Goal: Task Accomplishment & Management: Complete application form

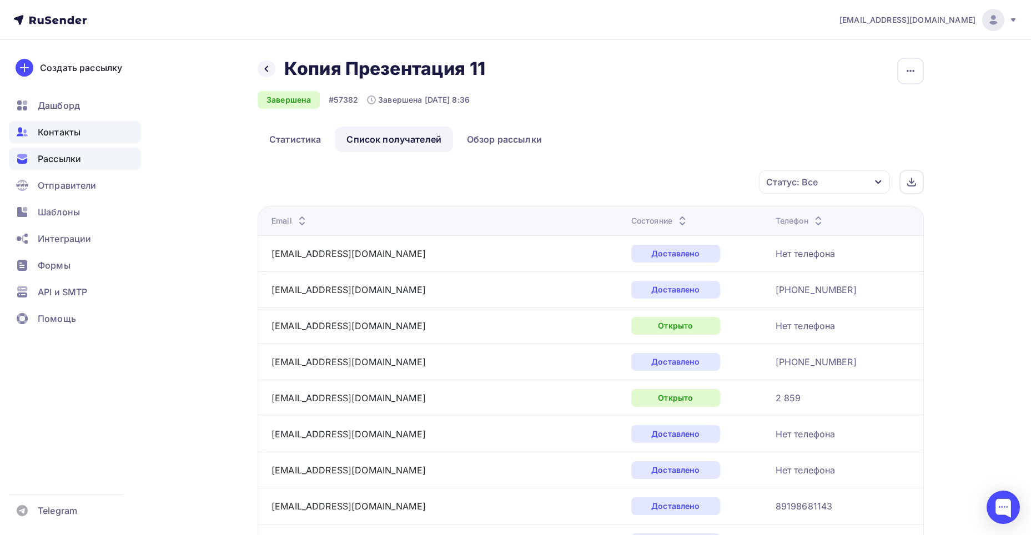
click at [98, 137] on div "Контакты" at bounding box center [75, 132] width 132 height 22
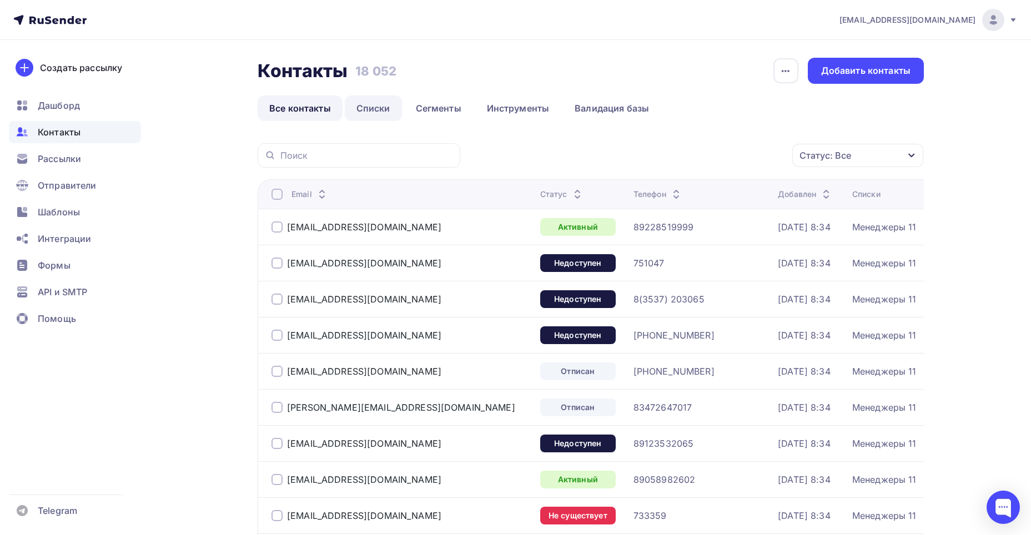
click at [376, 107] on link "Списки" at bounding box center [373, 108] width 57 height 26
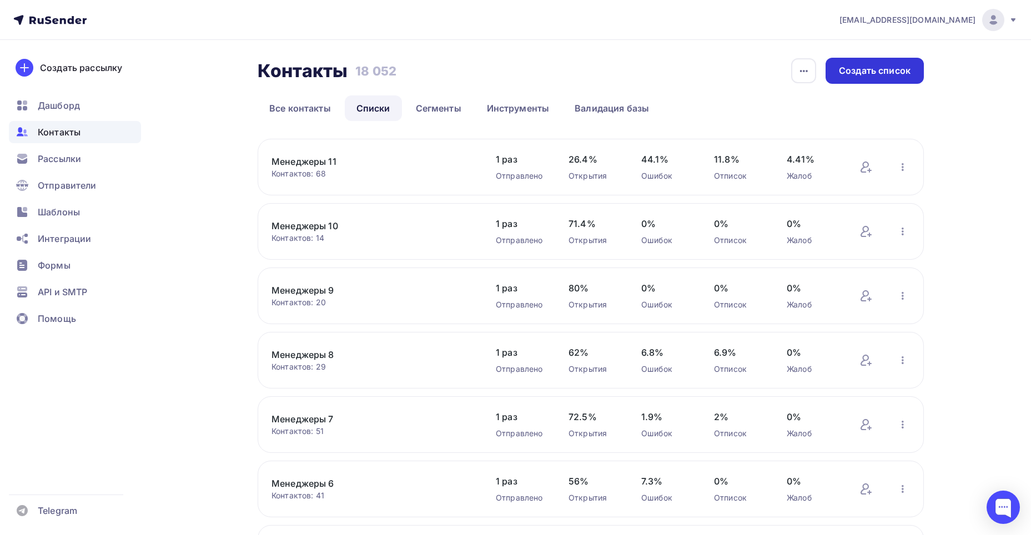
click at [858, 71] on div "Создать список" at bounding box center [875, 70] width 72 height 13
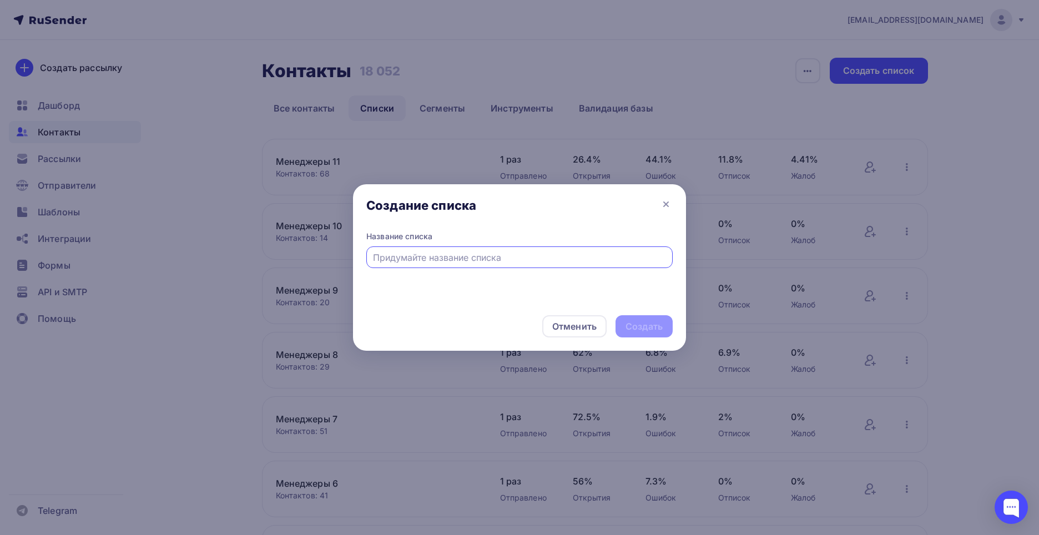
type input "V"
type input "Менеджеры 12"
click at [634, 332] on div "Создать" at bounding box center [643, 326] width 37 height 13
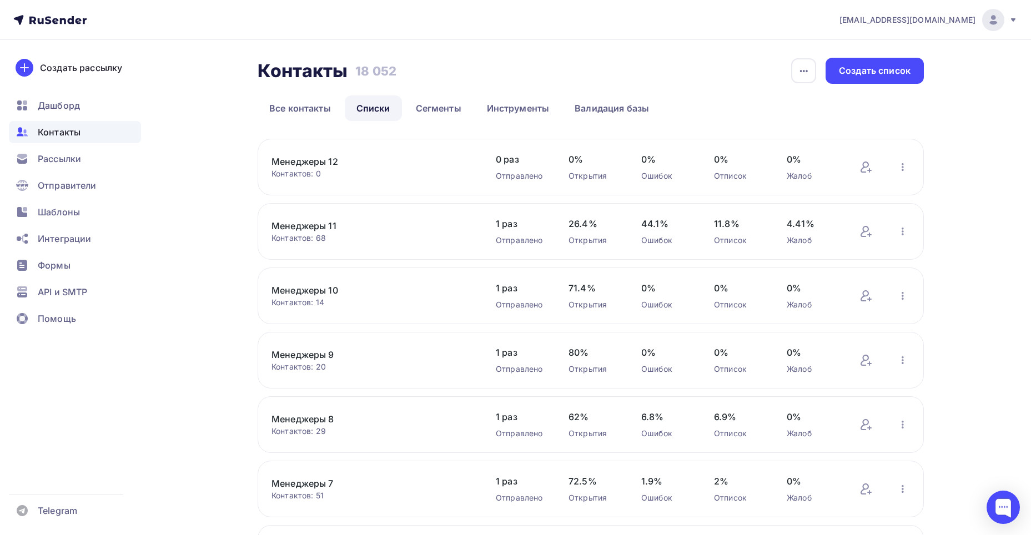
click at [330, 162] on link "Менеджеры 12" at bounding box center [365, 161] width 189 height 13
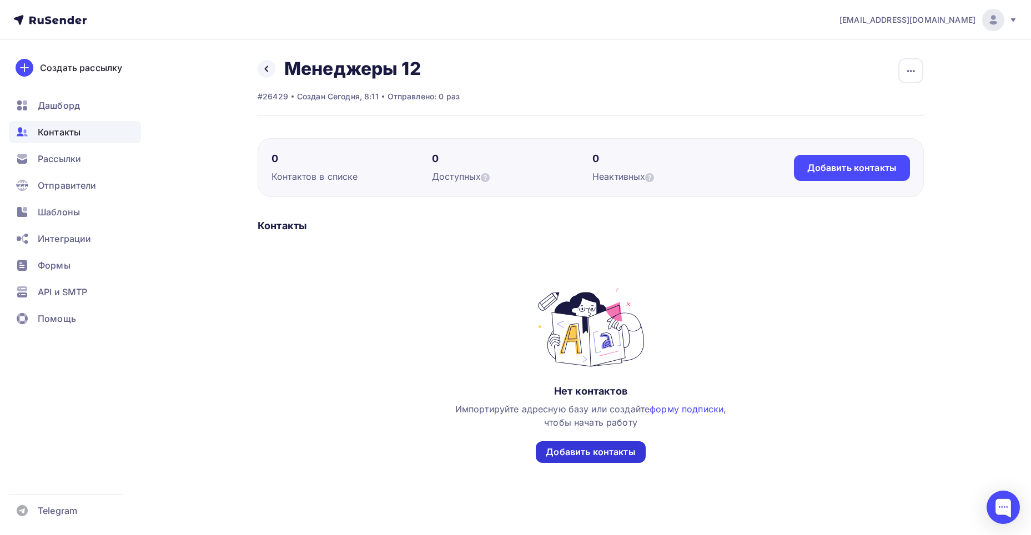
click at [585, 451] on div "Добавить контакты" at bounding box center [590, 452] width 89 height 13
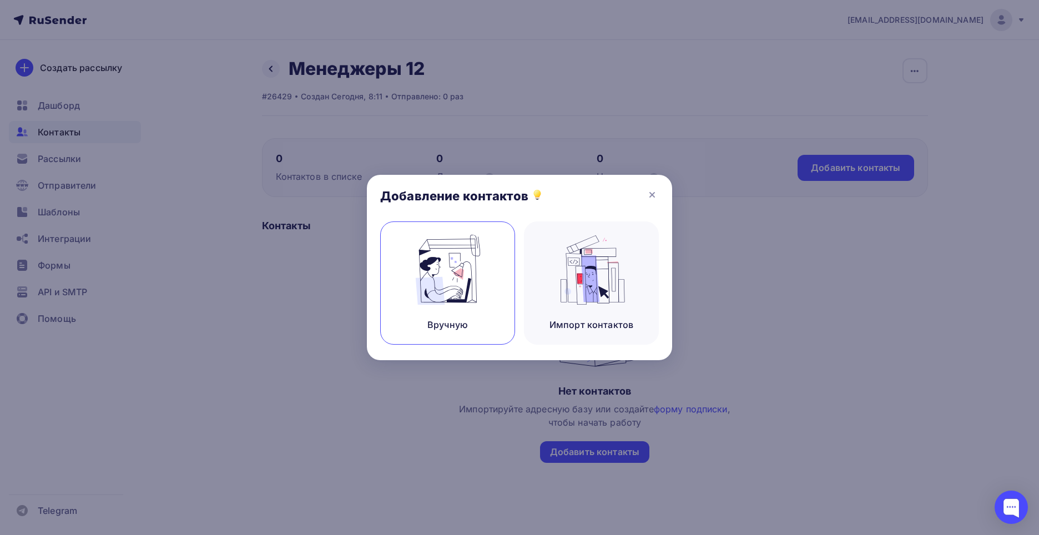
click at [466, 274] on img at bounding box center [448, 270] width 74 height 70
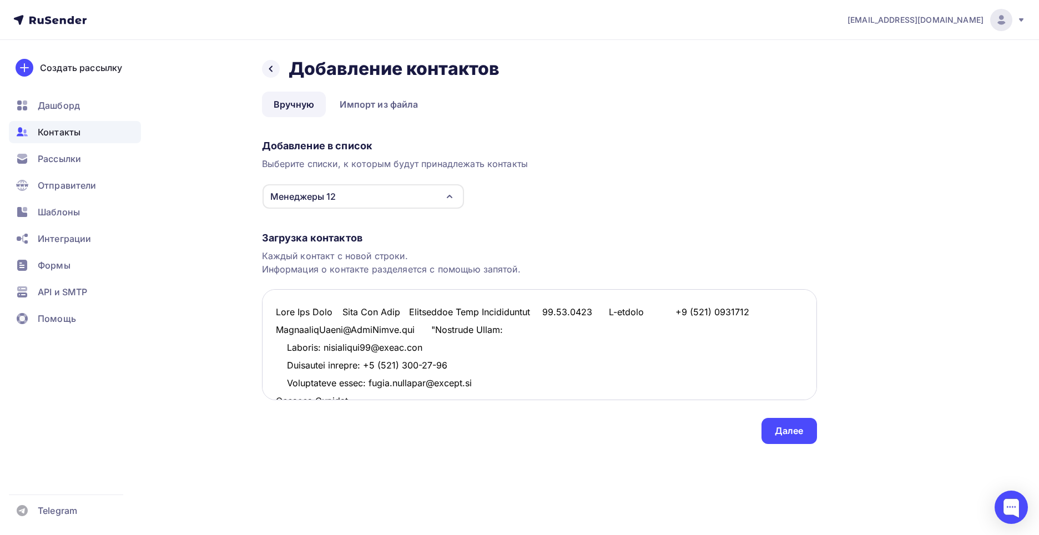
scroll to position [10396, 0]
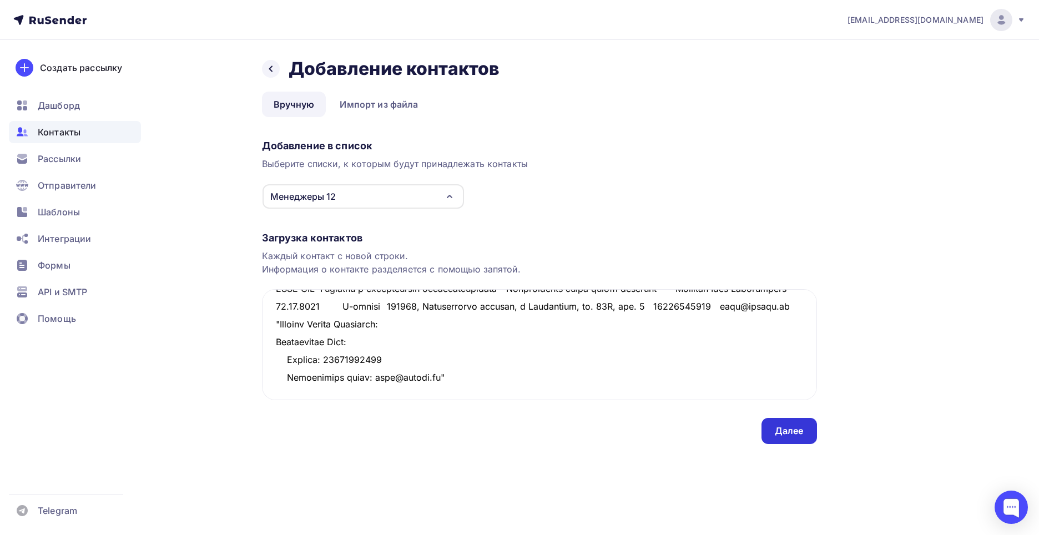
type textarea "Lore Ips Dolo Sita Con Adip Elitseddoe Temp Incididuntut 19.22.6001 L-etdolo +8…"
click at [775, 428] on div "Далее" at bounding box center [789, 431] width 29 height 13
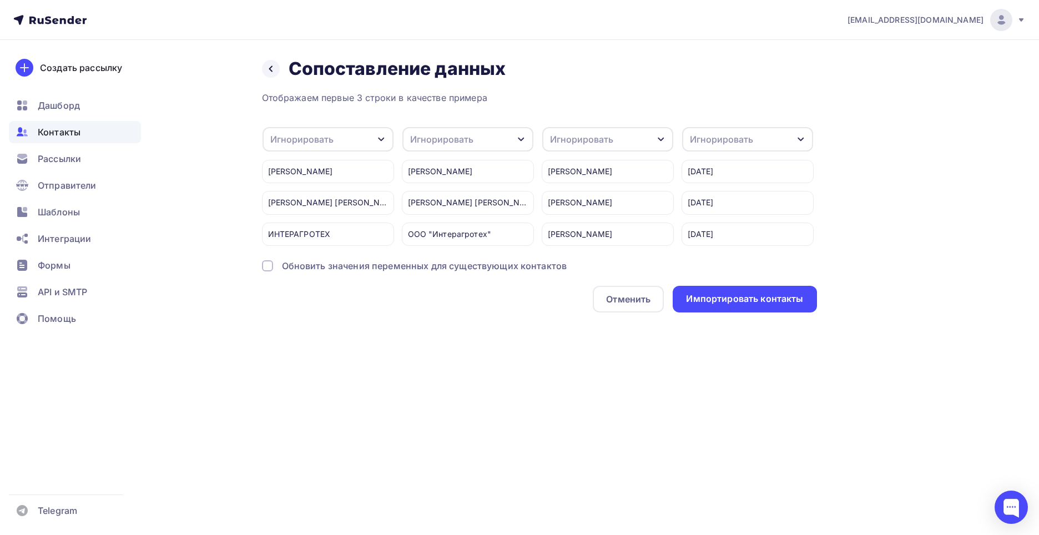
click at [344, 134] on div "Игнорировать" at bounding box center [328, 139] width 131 height 24
click at [332, 259] on div "Создать поле" at bounding box center [310, 253] width 78 height 28
type input "Компания"
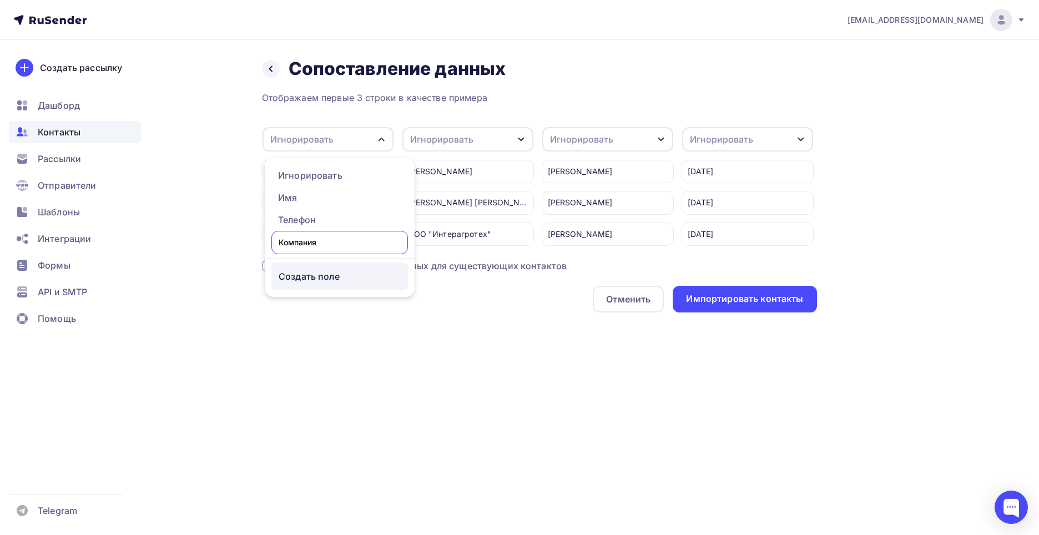
click at [323, 284] on div "Отображаем первые 3 строки в качестве примера Игнорировать Игнорировать Имя Тел…" at bounding box center [539, 201] width 555 height 221
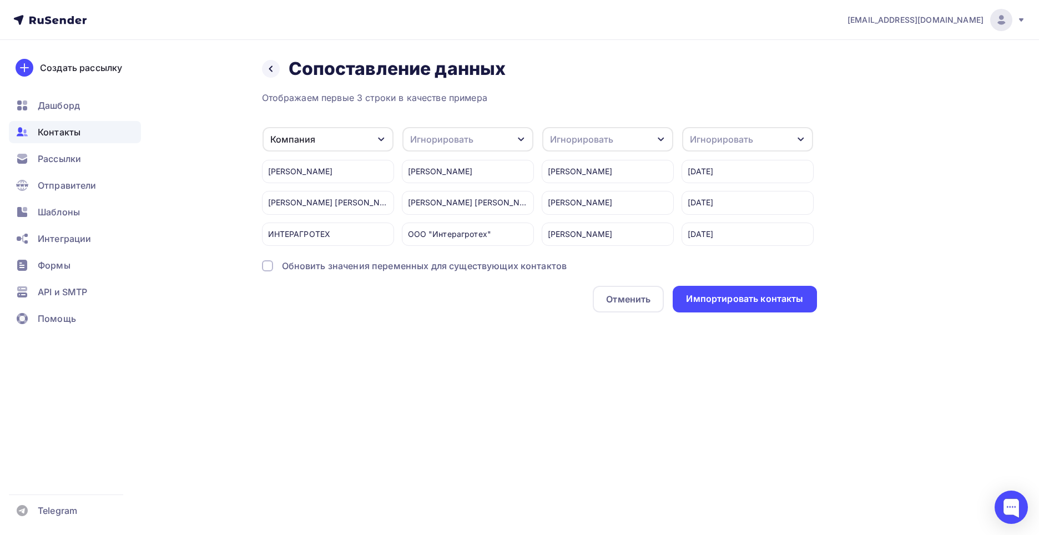
click at [270, 271] on div at bounding box center [267, 265] width 11 height 11
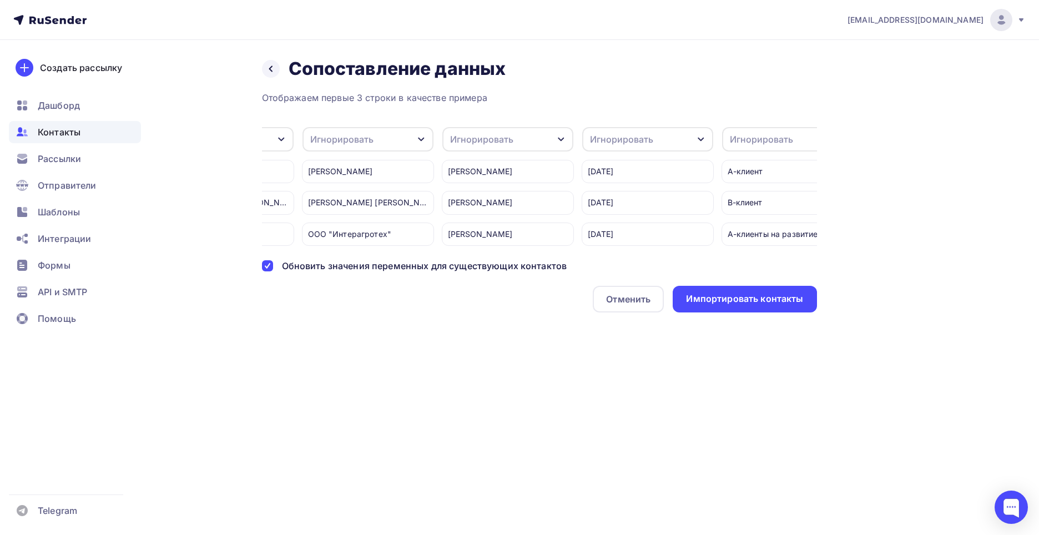
scroll to position [0, 101]
click at [455, 138] on div "Игнорировать" at bounding box center [480, 139] width 63 height 13
click at [461, 262] on div "Создать поле" at bounding box center [486, 253] width 78 height 28
type input "Ответсвенный"
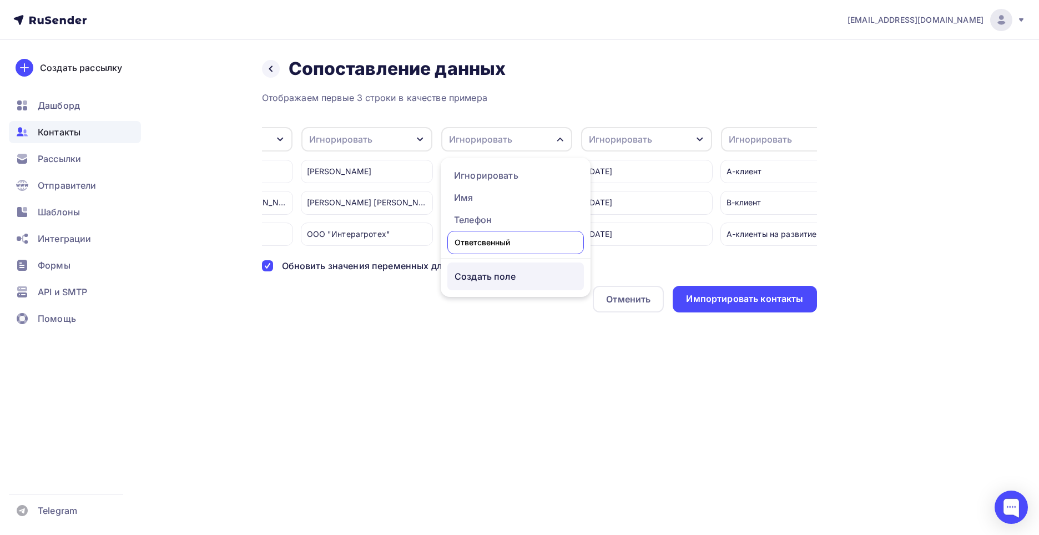
click at [473, 282] on div "Отображаем первые 3 строки в качестве примера Компания Игнорировать Имя Телефон…" at bounding box center [539, 201] width 555 height 221
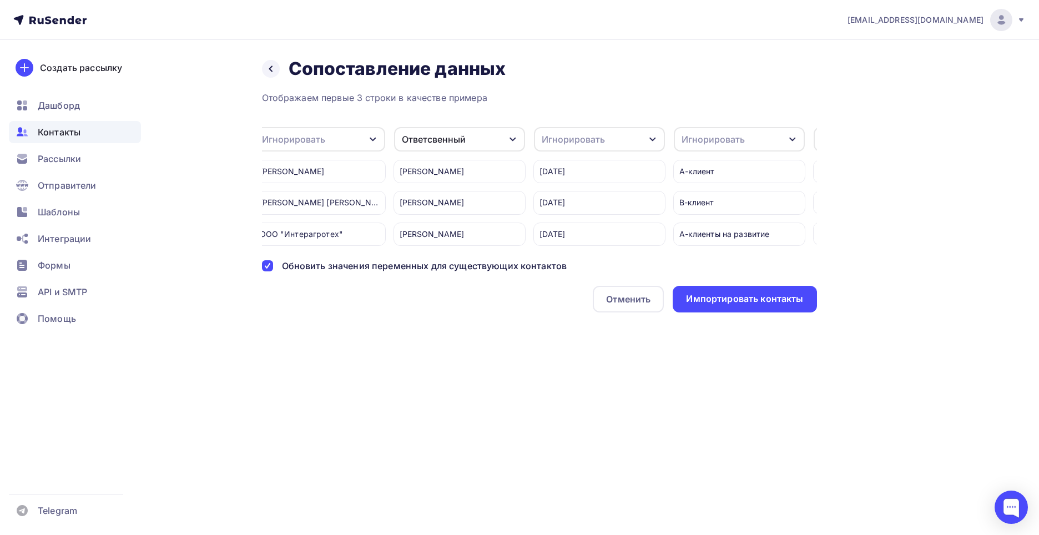
scroll to position [0, 149]
click at [468, 134] on div "Ответсвенный" at bounding box center [458, 139] width 131 height 24
click at [460, 264] on div "Создать поле" at bounding box center [438, 253] width 78 height 28
type input "Ответственный"
click at [443, 286] on div "Отображаем первые 3 строки в качестве примера Компания Игнорировать Имя Телефон…" at bounding box center [539, 201] width 555 height 221
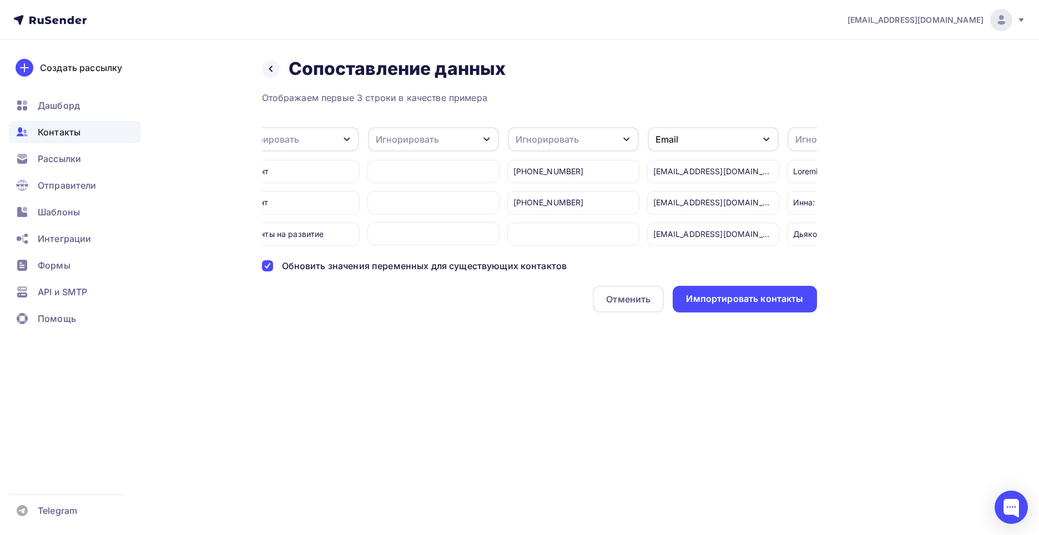
scroll to position [0, 613]
click at [571, 138] on div "Игнорировать" at bounding box center [554, 139] width 131 height 24
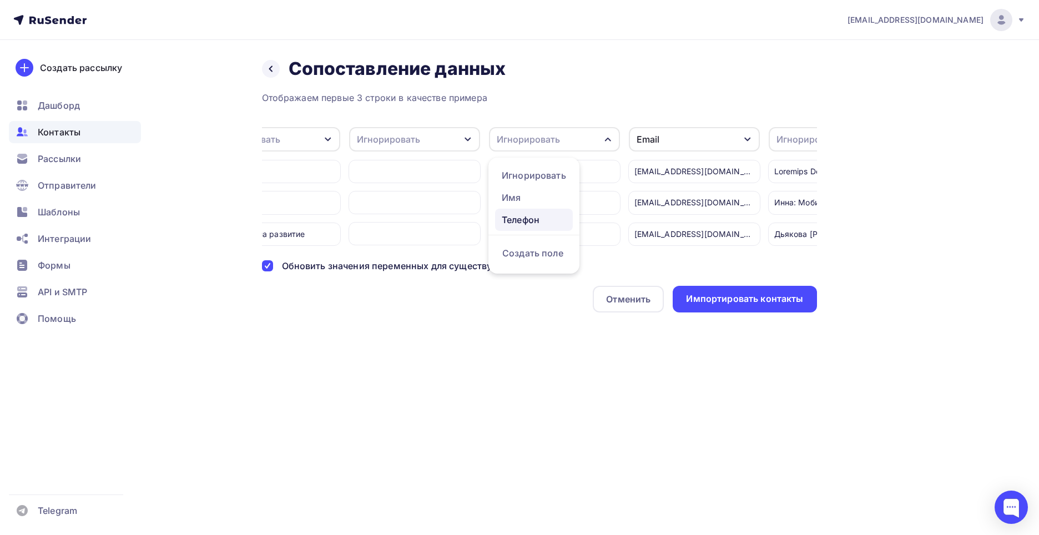
click at [559, 215] on div "Телефон" at bounding box center [534, 219] width 64 height 13
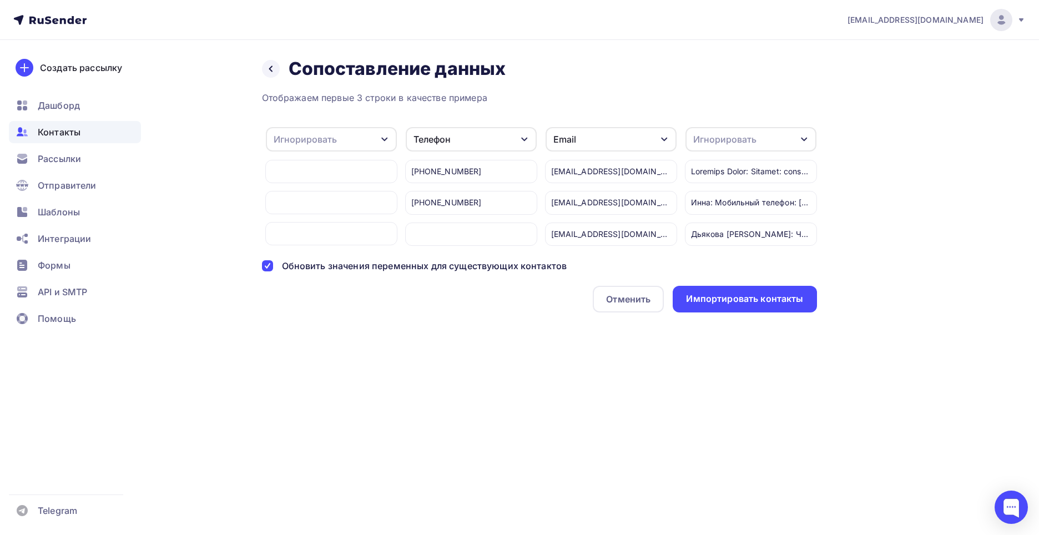
click at [754, 135] on div "Игнорировать" at bounding box center [724, 139] width 63 height 13
click at [745, 263] on div "Создать поле" at bounding box center [731, 253] width 78 height 28
type input "Заметки"
click at [738, 285] on div "Отображаем первые 3 строки в качестве примера Компания Игнорировать Имя Создать…" at bounding box center [539, 201] width 555 height 221
click at [719, 305] on div "Импортировать контакты" at bounding box center [744, 298] width 117 height 13
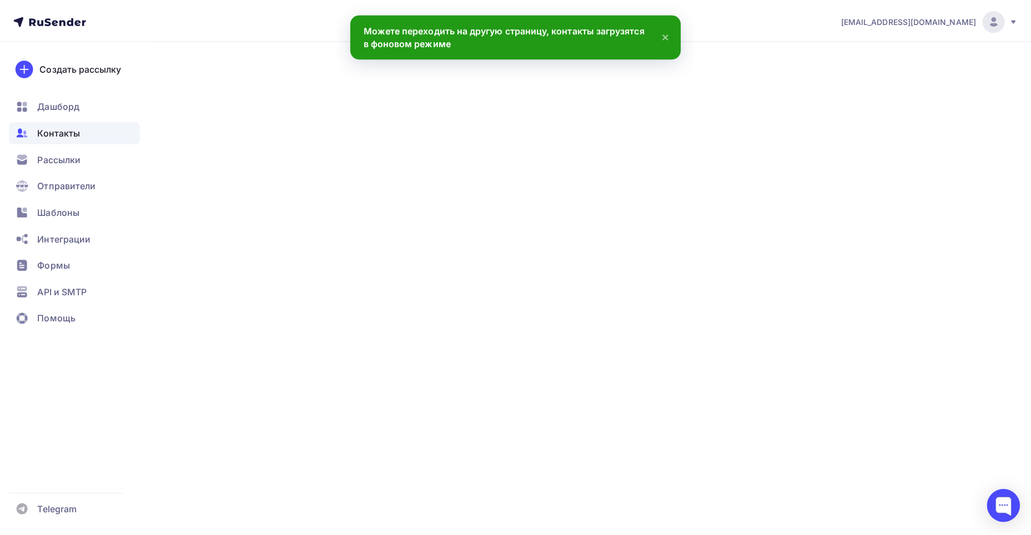
scroll to position [10413, 0]
